Goal: Check status: Check status

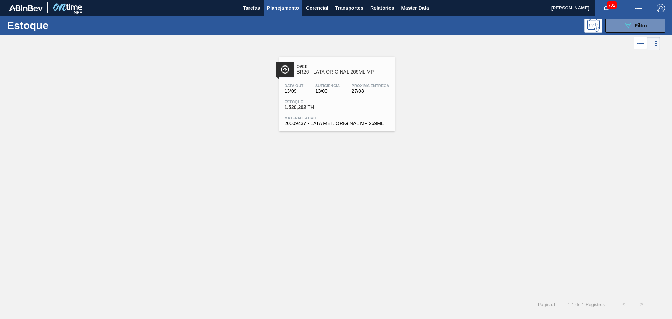
click at [287, 8] on span "Planejamento" at bounding box center [283, 8] width 32 height 8
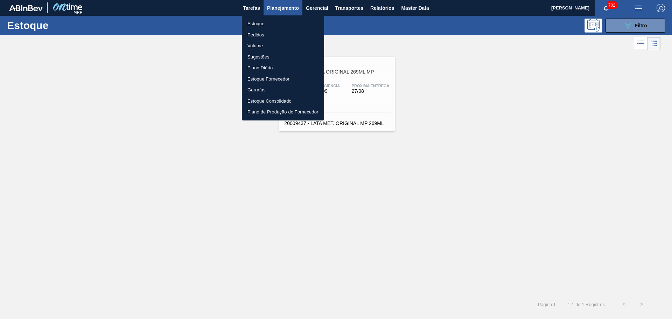
click at [260, 26] on li "Estoque" at bounding box center [283, 23] width 82 height 11
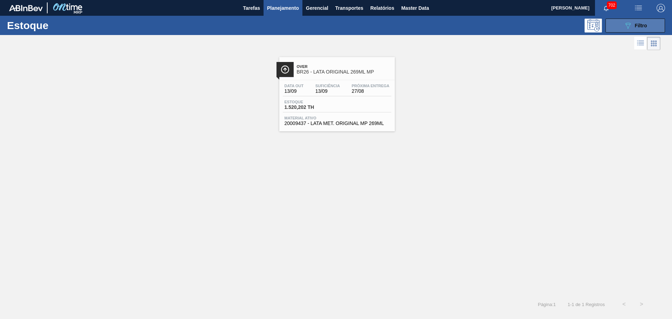
click at [628, 30] on button "089F7B8B-B2A5-4AFE-B5C0-19BA573D28AC Filtro" at bounding box center [634, 26] width 59 height 14
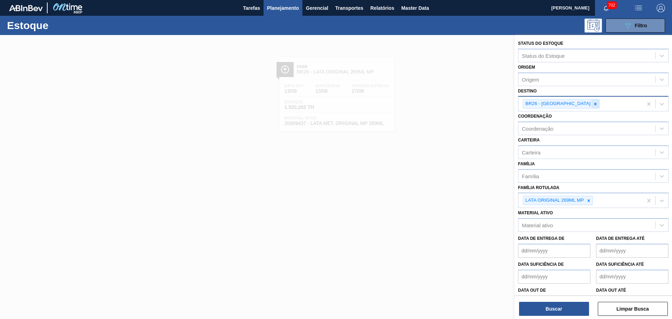
click at [591, 106] on div at bounding box center [595, 103] width 8 height 9
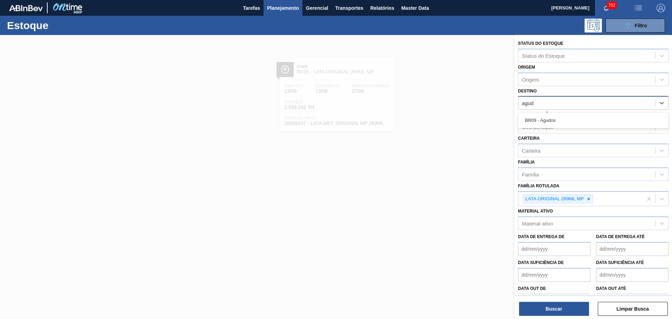
type input "agudo"
click at [560, 121] on div "BR09 - Agudos" at bounding box center [593, 120] width 150 height 13
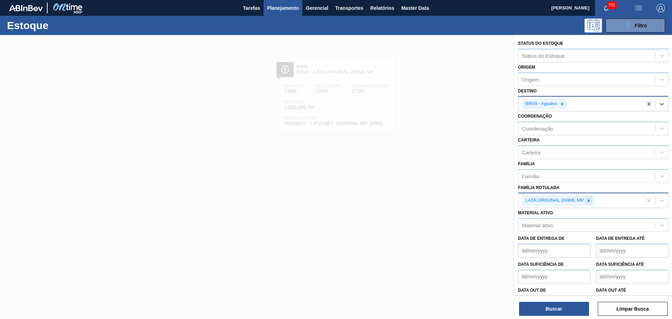
click at [588, 199] on icon at bounding box center [588, 200] width 5 height 5
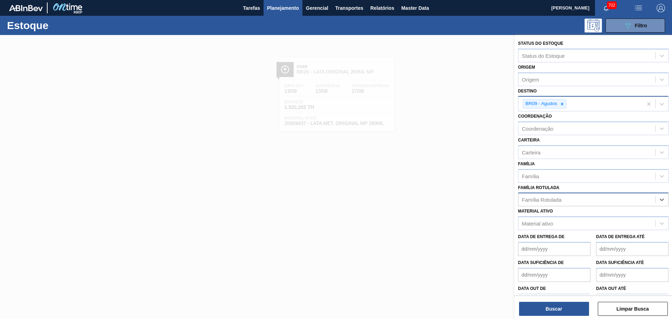
click at [588, 199] on div "Família Rotulada" at bounding box center [586, 200] width 137 height 10
click at [563, 187] on div "Família Rotulada Família Rotulada" at bounding box center [593, 195] width 150 height 24
click at [558, 221] on div "Material ativo" at bounding box center [586, 223] width 137 height 10
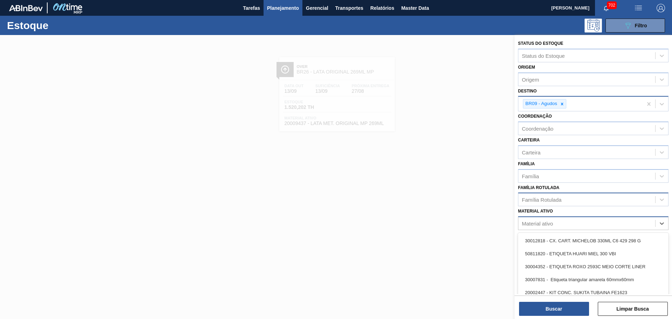
paste ativo "30003188"
type ativo "30003188"
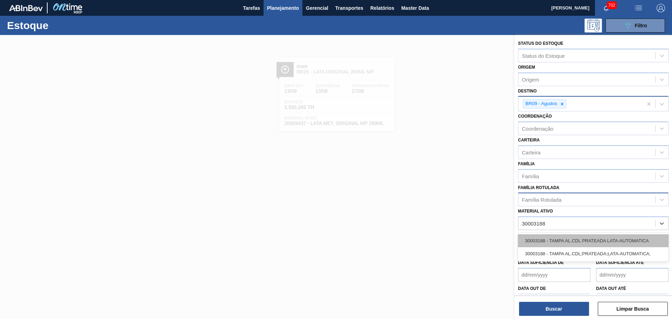
click at [566, 240] on div "30003188 - TAMPA AL.CDL PRATEADA LATA-AUTOMATICA" at bounding box center [593, 240] width 150 height 13
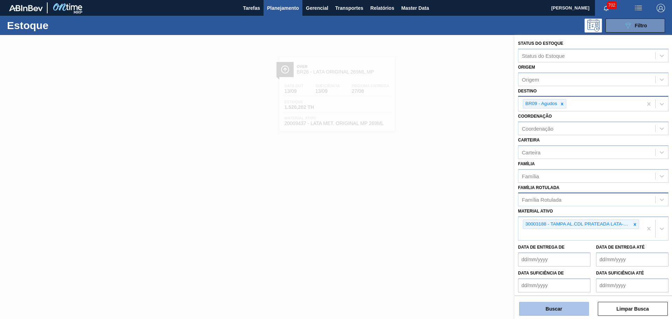
click at [564, 303] on button "Buscar" at bounding box center [554, 309] width 70 height 14
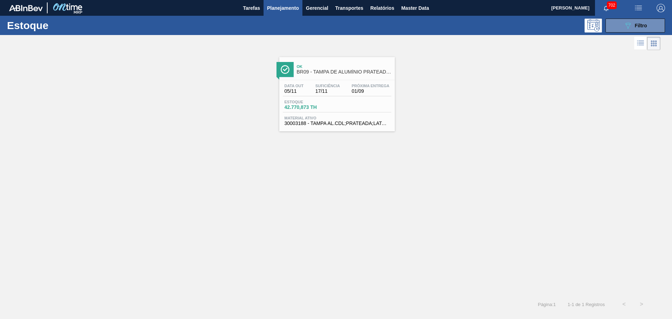
click at [350, 76] on div "Ok BR09 - TAMPA DE ALUMÍNIO PRATEADA BALL CDL" at bounding box center [344, 70] width 94 height 16
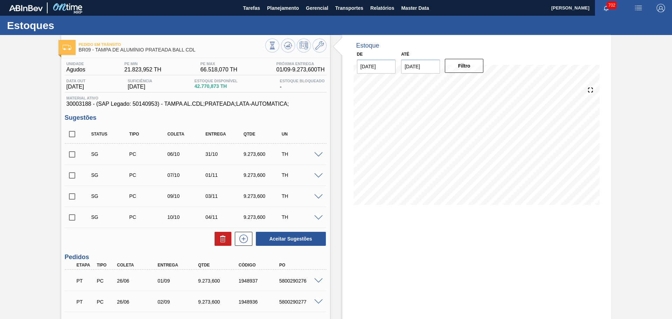
click at [433, 70] on input "[DATE]" at bounding box center [420, 66] width 39 height 14
click at [477, 84] on button "Next Month" at bounding box center [479, 83] width 5 height 5
click at [444, 153] on div "31" at bounding box center [443, 150] width 9 height 9
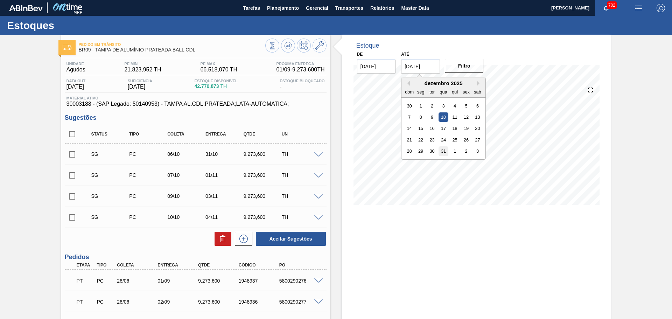
type input "[DATE]"
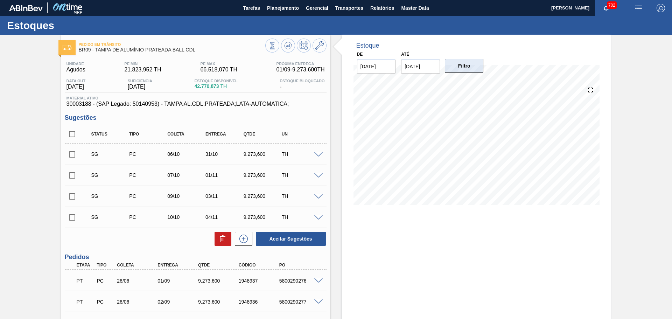
click at [463, 66] on button "Filtro" at bounding box center [464, 66] width 39 height 14
